Goal: Task Accomplishment & Management: Use online tool/utility

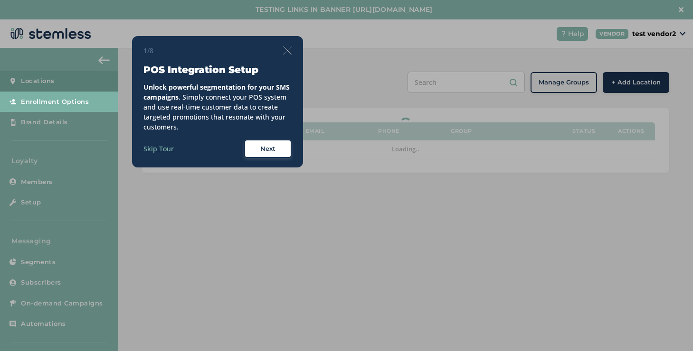
click at [160, 16] on div at bounding box center [346, 175] width 693 height 351
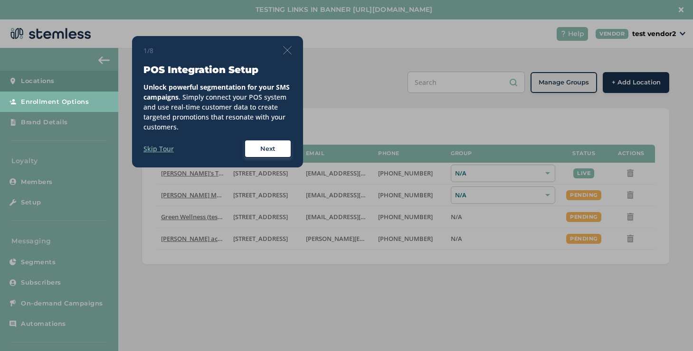
click at [285, 49] on img at bounding box center [287, 50] width 9 height 9
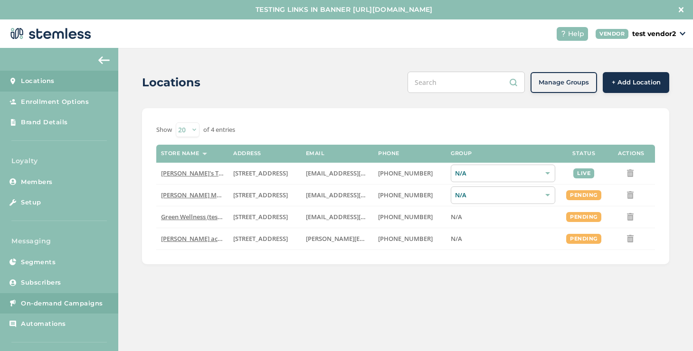
click at [57, 296] on link "On-demand Campaigns" at bounding box center [59, 303] width 118 height 21
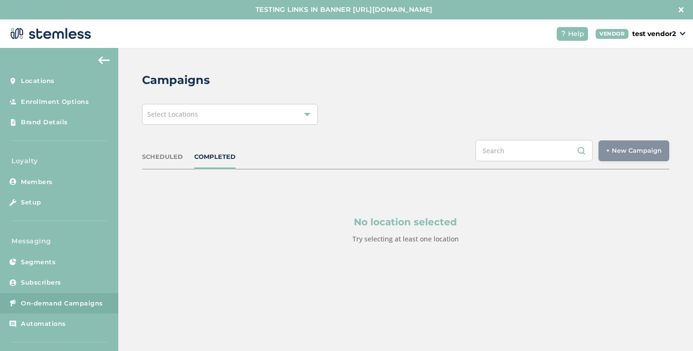
click at [237, 116] on div "Select Locations" at bounding box center [230, 114] width 176 height 21
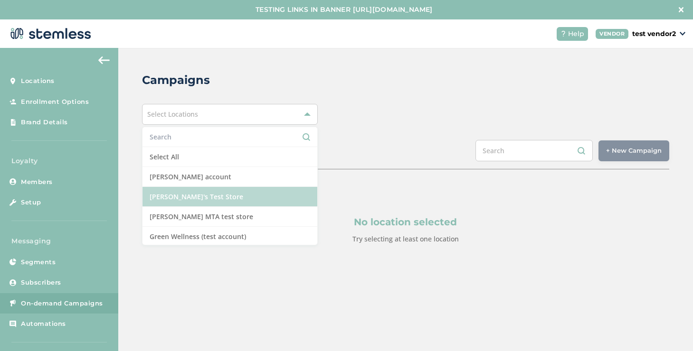
click at [172, 198] on li "[PERSON_NAME]'s Test Store" at bounding box center [229, 197] width 175 height 20
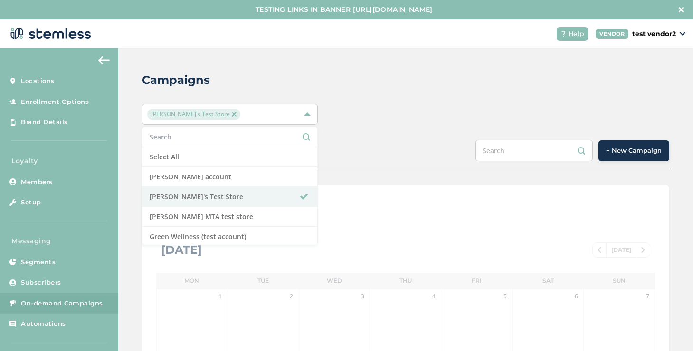
click at [647, 151] on span "+ New Campaign" at bounding box center [634, 150] width 56 height 9
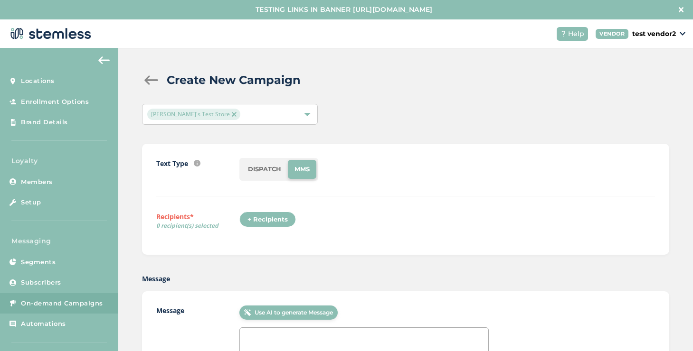
click at [274, 216] on div "+ Recipients" at bounding box center [267, 220] width 57 height 16
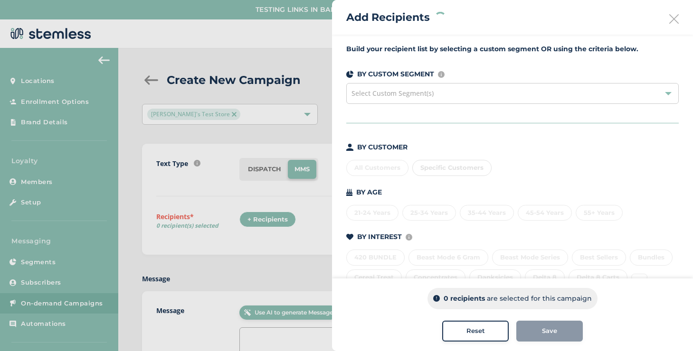
click at [431, 171] on div "Specific Customers" at bounding box center [451, 168] width 79 height 16
click at [428, 169] on span "Specific Customers" at bounding box center [451, 168] width 63 height 8
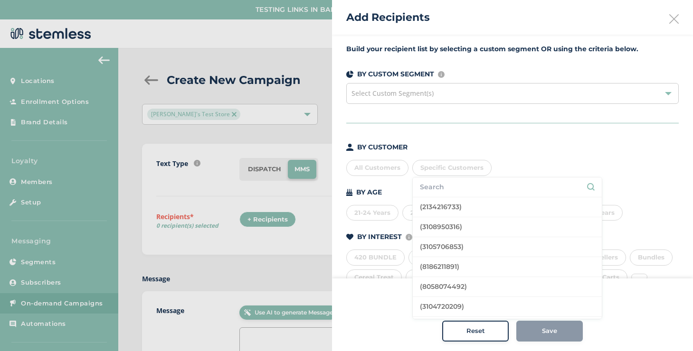
click at [434, 189] on input "text" at bounding box center [507, 187] width 175 height 10
type input "[PERSON_NAME]"
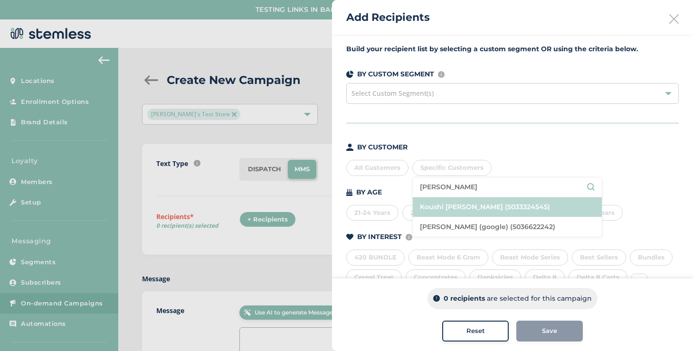
click at [435, 204] on li "Koushi [PERSON_NAME] (5033324545)" at bounding box center [507, 208] width 189 height 20
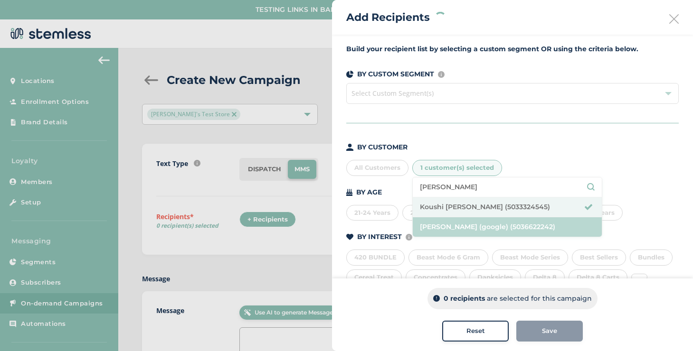
click at [437, 220] on li "[PERSON_NAME] (google) (5036622242)" at bounding box center [507, 226] width 189 height 19
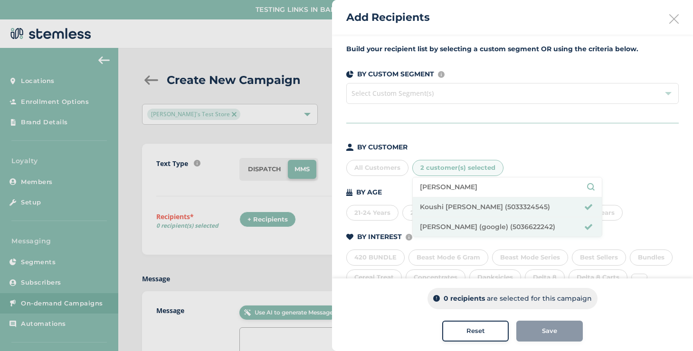
click at [445, 195] on li "[PERSON_NAME]" at bounding box center [507, 188] width 189 height 20
click at [445, 193] on li "[PERSON_NAME]" at bounding box center [507, 188] width 189 height 20
click at [445, 190] on input "[PERSON_NAME]" at bounding box center [507, 187] width 175 height 10
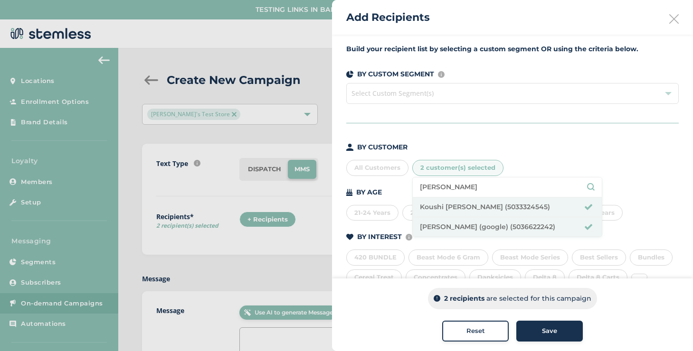
click at [445, 190] on input "[PERSON_NAME]" at bounding box center [507, 187] width 175 height 10
type input "[PERSON_NAME]"
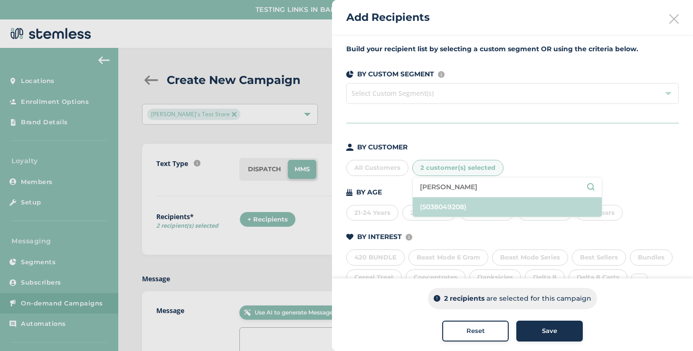
click at [458, 214] on li "(5038049208)" at bounding box center [507, 207] width 189 height 19
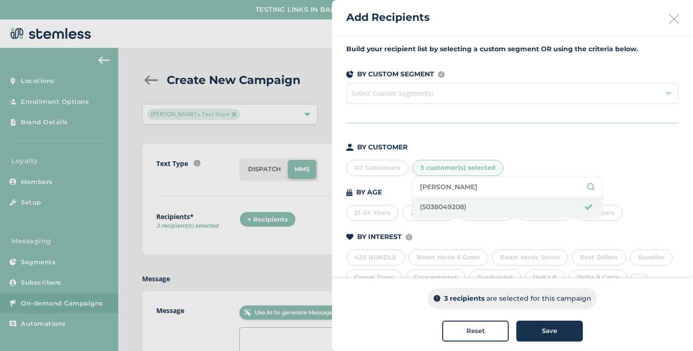
click at [536, 329] on div "Save" at bounding box center [549, 331] width 51 height 9
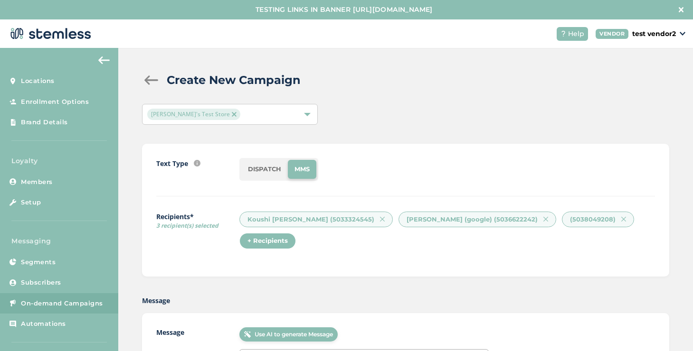
scroll to position [109, 0]
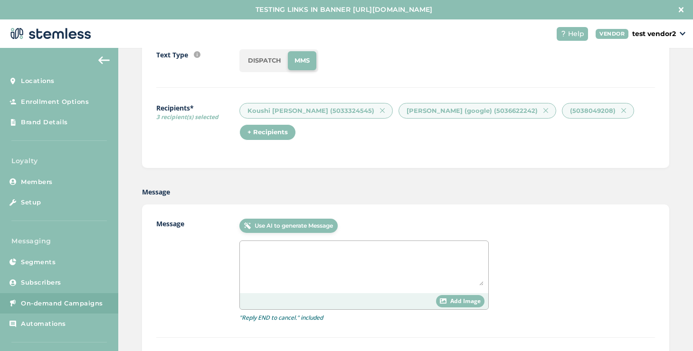
click at [261, 63] on li "DISPATCH" at bounding box center [264, 60] width 47 height 19
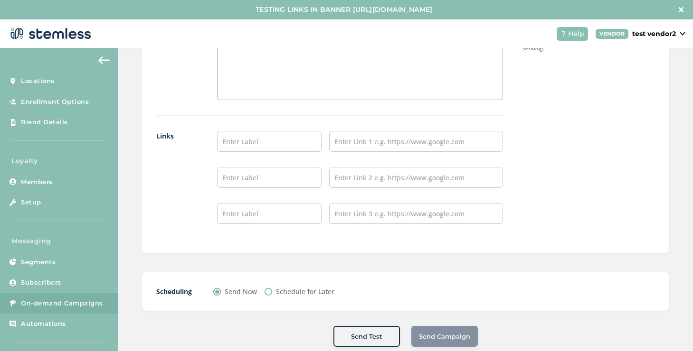
scroll to position [672, 0]
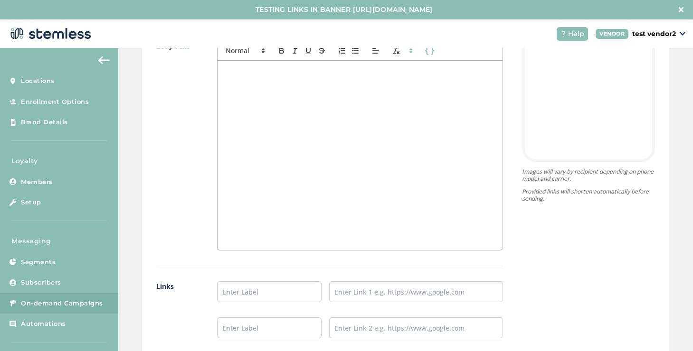
click at [280, 173] on div at bounding box center [359, 155] width 285 height 189
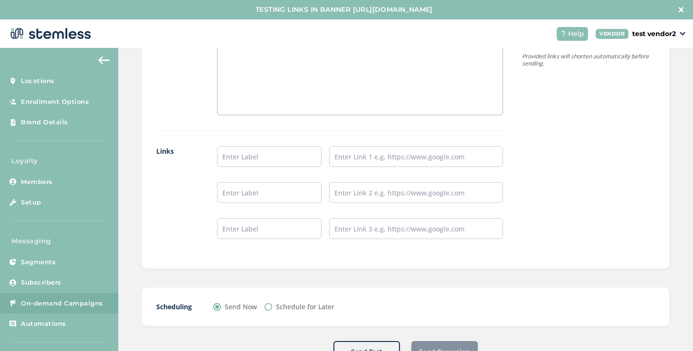
scroll to position [822, 0]
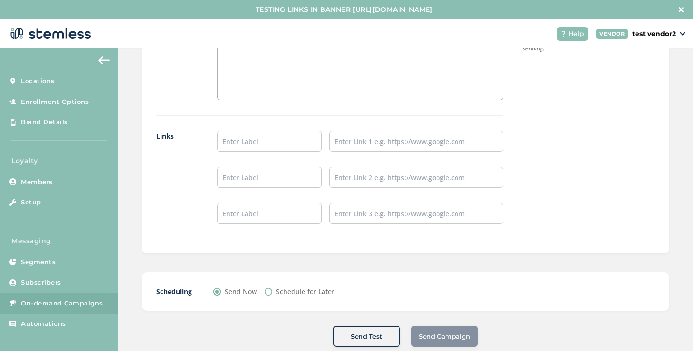
click at [182, 239] on label "Links" at bounding box center [177, 185] width 42 height 108
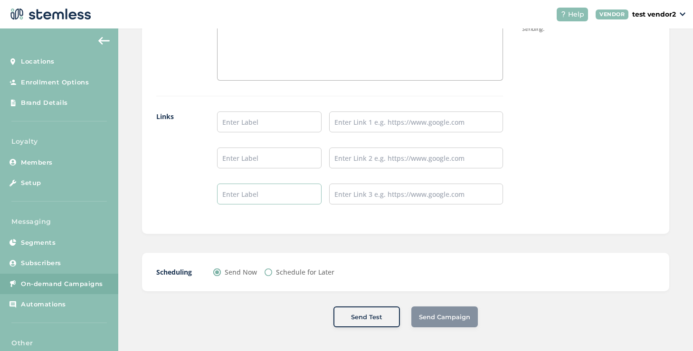
click at [278, 199] on input "text" at bounding box center [269, 194] width 104 height 21
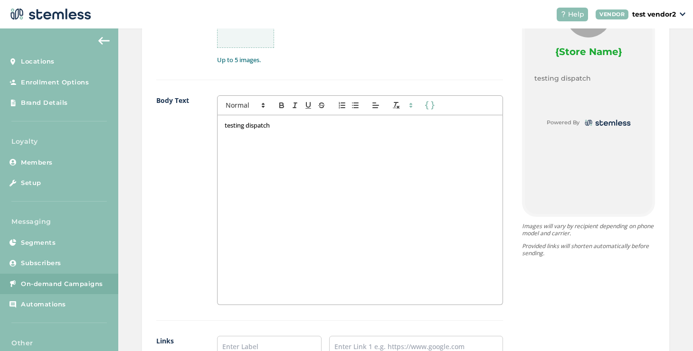
click at [312, 118] on div "testing dispatch" at bounding box center [359, 209] width 285 height 189
click at [310, 126] on p "testing dispatch" at bounding box center [360, 125] width 271 height 9
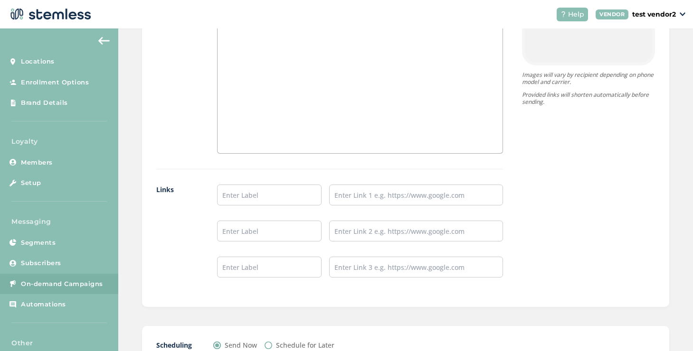
scroll to position [822, 0]
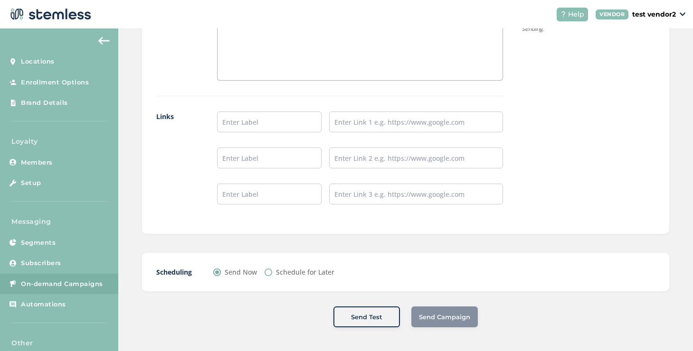
click at [280, 272] on label "Schedule for Later" at bounding box center [305, 272] width 58 height 10
click at [272, 272] on input "Schedule for Later" at bounding box center [269, 273] width 8 height 8
radio input "true"
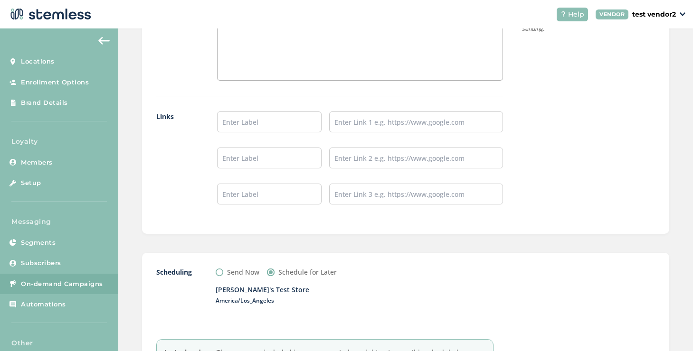
click at [246, 273] on label "Send Now" at bounding box center [243, 272] width 32 height 10
click at [223, 273] on input "Send Now" at bounding box center [220, 273] width 8 height 8
radio input "true"
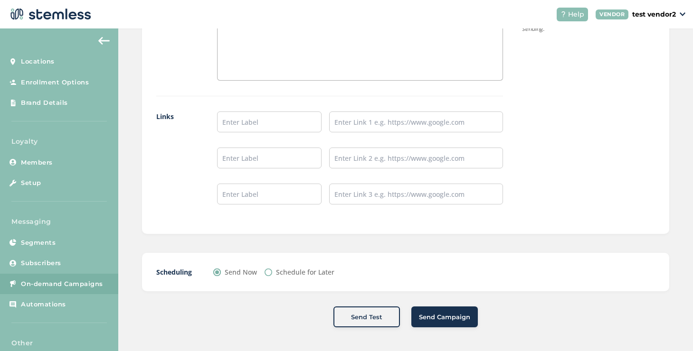
click at [422, 312] on button "Send Campaign" at bounding box center [444, 317] width 66 height 21
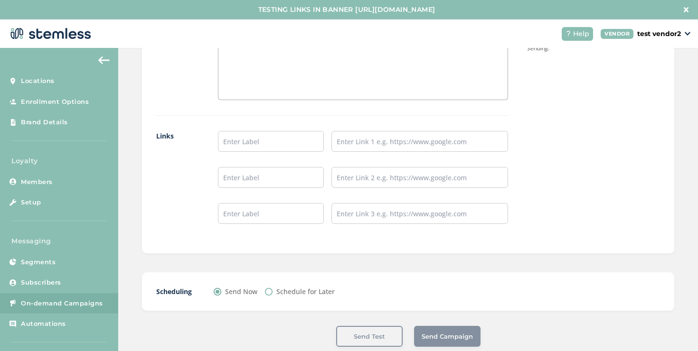
scroll to position [801, 0]
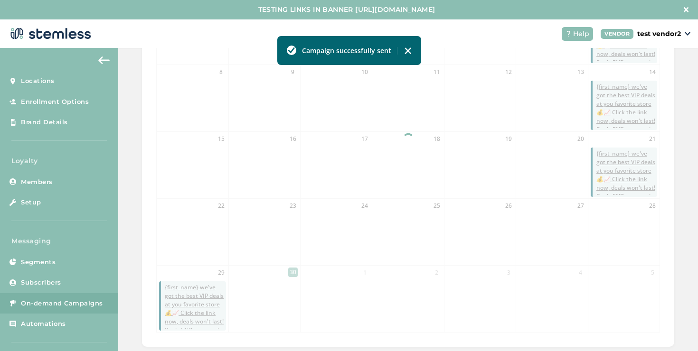
scroll to position [291, 0]
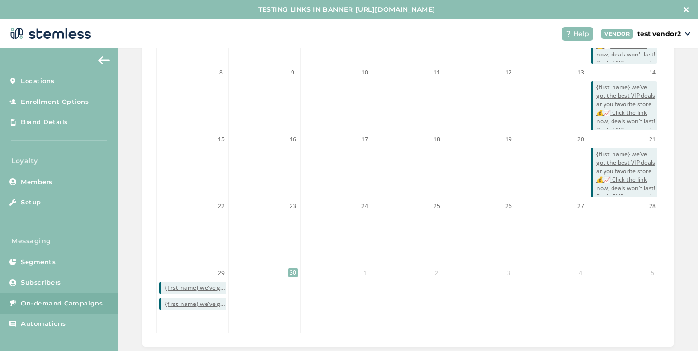
click at [66, 300] on span "On-demand Campaigns" at bounding box center [62, 303] width 82 height 9
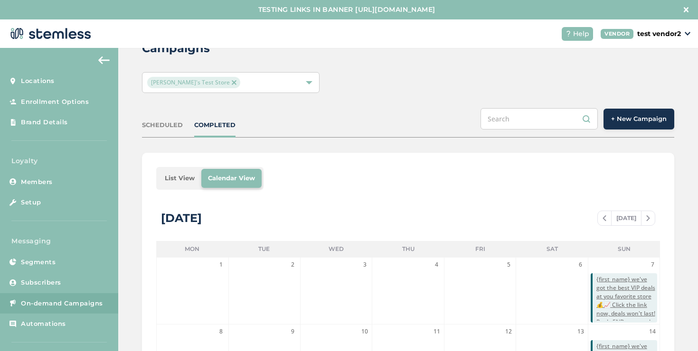
scroll to position [0, 0]
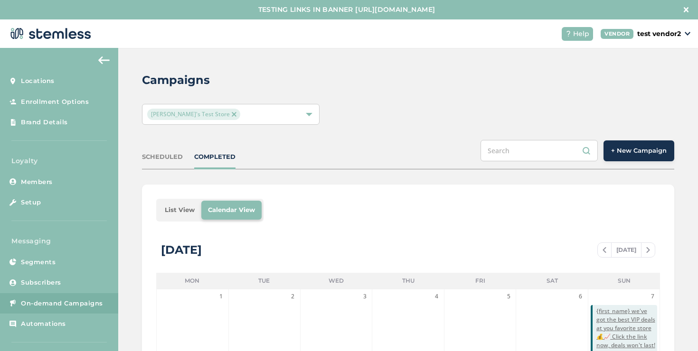
click at [62, 298] on link "On-demand Campaigns" at bounding box center [59, 303] width 118 height 21
click at [182, 211] on li "List View" at bounding box center [179, 210] width 43 height 19
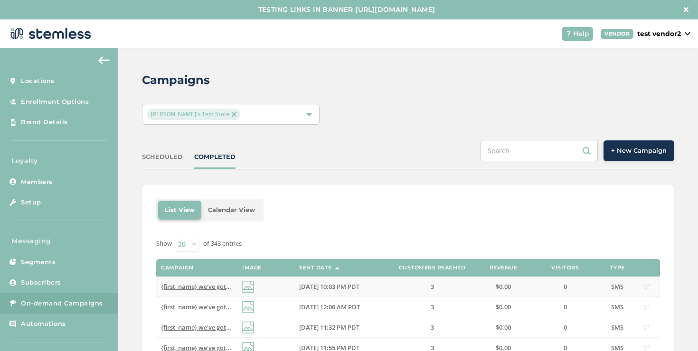
click at [193, 283] on span "{first_name} we've got the best VIP deals at you favorite store💰📈 Click the lin…" at bounding box center [340, 287] width 358 height 9
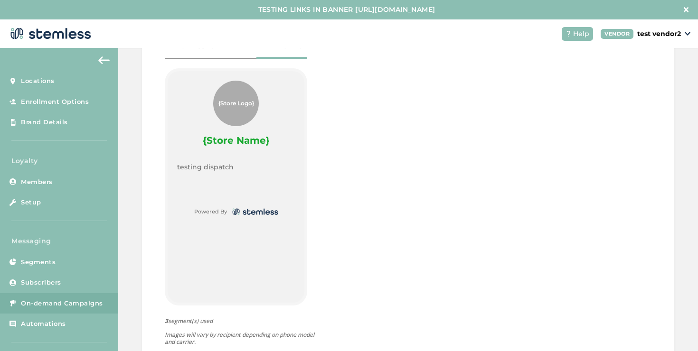
scroll to position [480, 0]
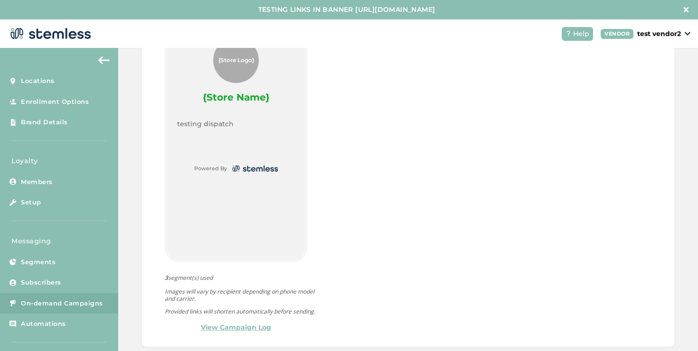
click at [227, 323] on link "View Campaign Log" at bounding box center [236, 328] width 70 height 10
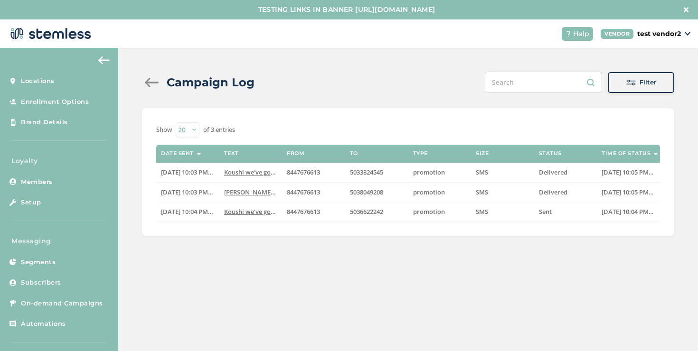
click at [154, 81] on div at bounding box center [151, 82] width 19 height 9
